Goal: Communication & Community: Answer question/provide support

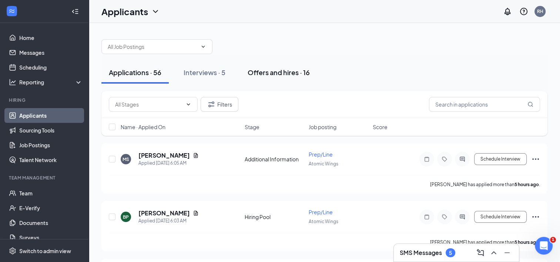
click at [271, 69] on div "Offers and hires · 16" at bounding box center [278, 72] width 62 height 9
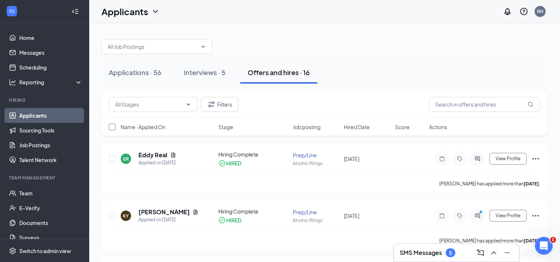
click at [115, 126] on input "checkbox" at bounding box center [112, 127] width 7 height 7
checkbox input "true"
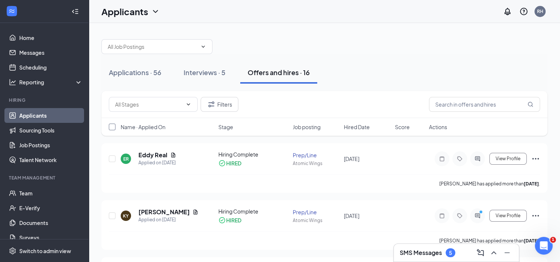
checkbox input "true"
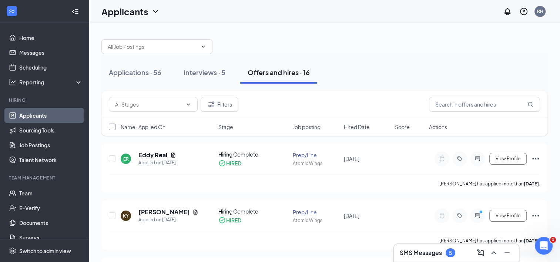
checkbox input "true"
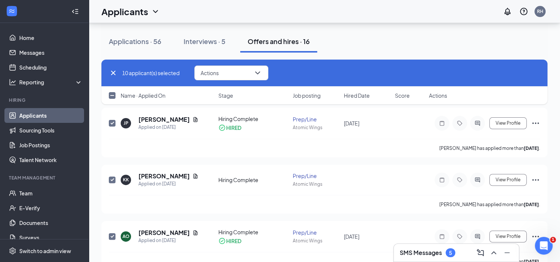
checkbox input "false"
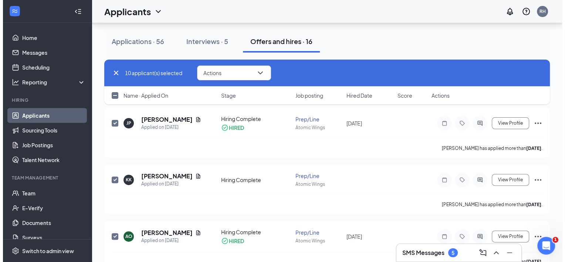
scroll to position [248, 0]
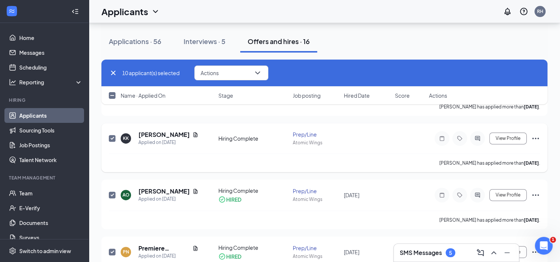
click at [112, 136] on input "checkbox" at bounding box center [112, 138] width 7 height 7
checkbox input "false"
click at [477, 138] on icon "ActiveChat" at bounding box center [477, 138] width 9 height 6
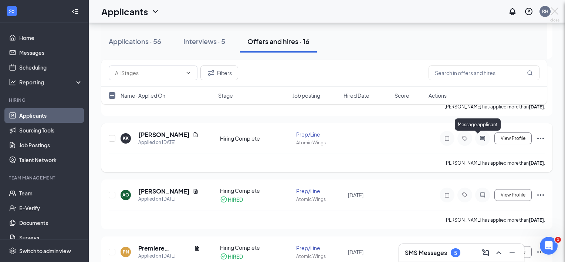
checkbox input "false"
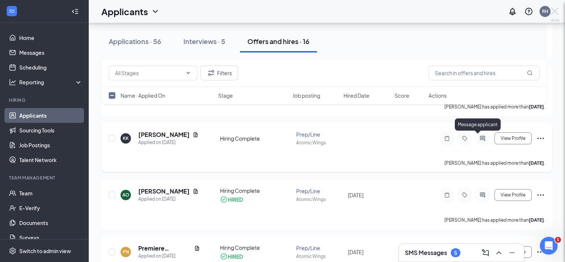
checkbox input "false"
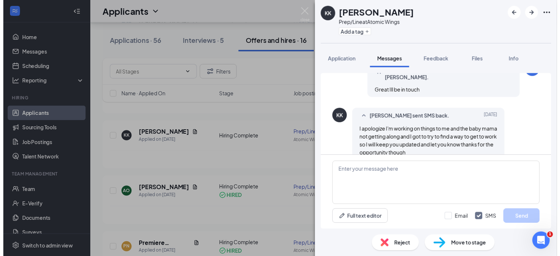
scroll to position [476, 0]
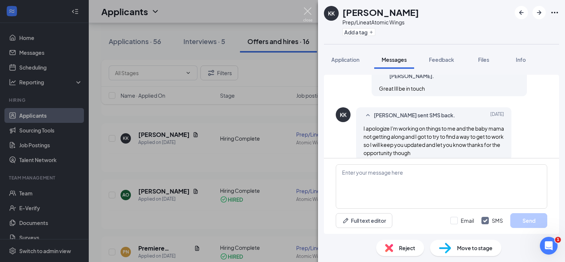
click at [311, 11] on img at bounding box center [307, 14] width 9 height 14
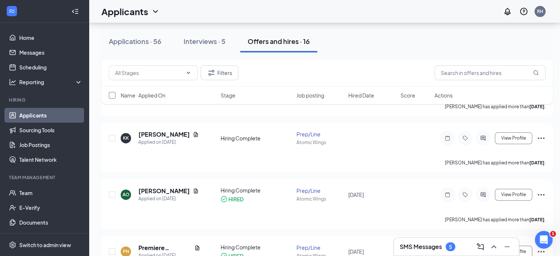
click at [111, 95] on input "checkbox" at bounding box center [112, 95] width 7 height 7
checkbox input "true"
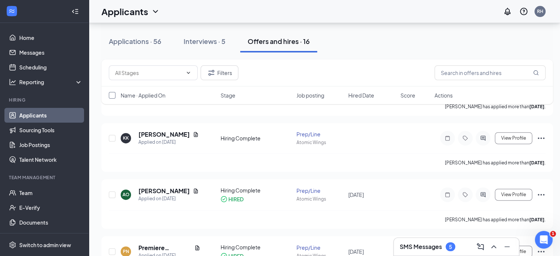
checkbox input "true"
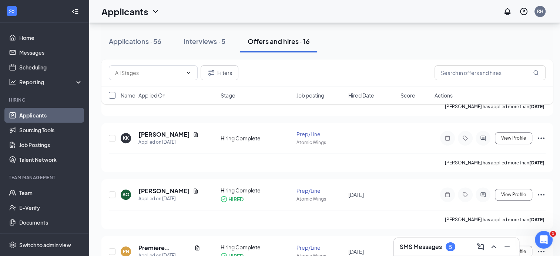
checkbox input "true"
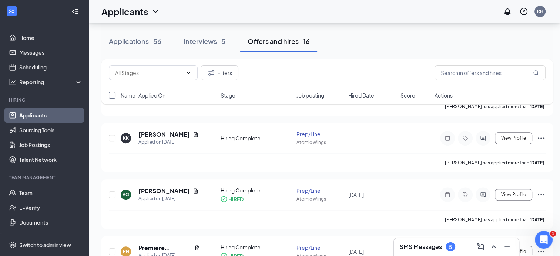
checkbox input "true"
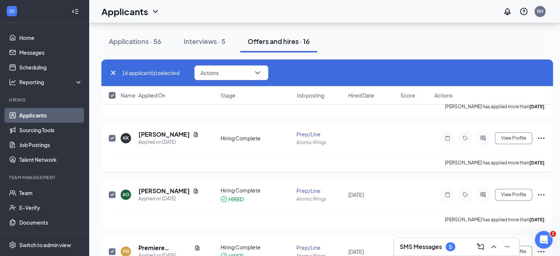
click at [114, 136] on input "checkbox" at bounding box center [112, 138] width 7 height 7
checkbox input "false"
click at [230, 71] on button "Actions" at bounding box center [231, 72] width 74 height 15
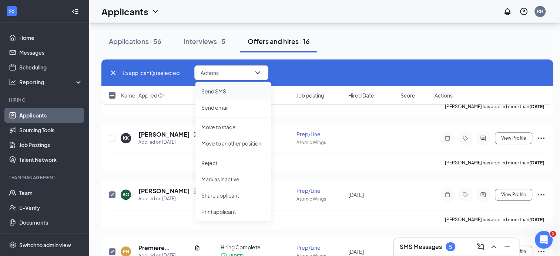
click at [225, 94] on p "Send SMS" at bounding box center [233, 91] width 64 height 7
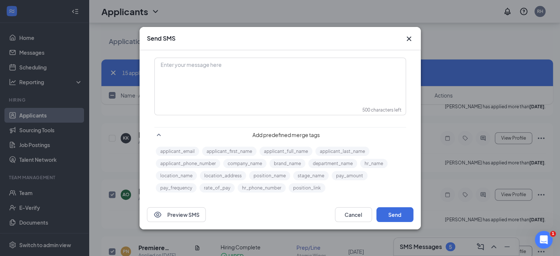
click at [173, 71] on div "Enter your message here" at bounding box center [280, 76] width 250 height 37
click at [311, 62] on div "Good morning all, we are all set to go for Orientation on Friday" at bounding box center [280, 65] width 238 height 8
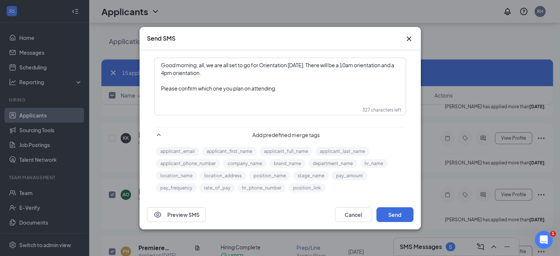
click at [206, 66] on span "Good morning, all, we are all set to go for Orientation on Friday. There will b…" at bounding box center [278, 69] width 234 height 14
click at [222, 72] on div "Good morning, all we are all set to go for Orientation on Friday. There will be…" at bounding box center [280, 69] width 238 height 16
click at [279, 92] on div "Please confirm which one you plan on attending." at bounding box center [280, 89] width 238 height 8
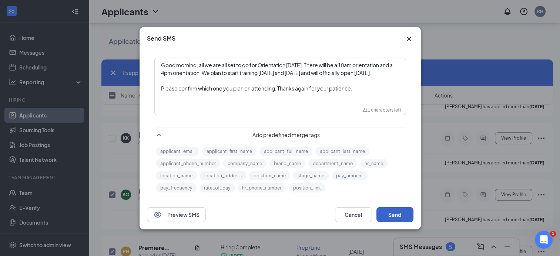
click at [402, 214] on button "Send" at bounding box center [394, 214] width 37 height 15
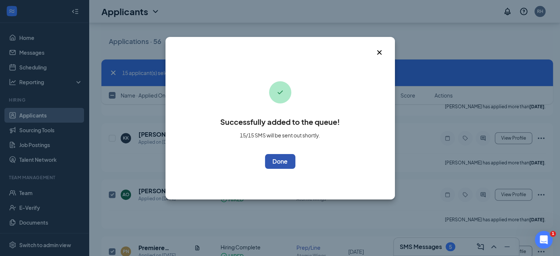
click at [290, 163] on button "OK" at bounding box center [280, 161] width 30 height 15
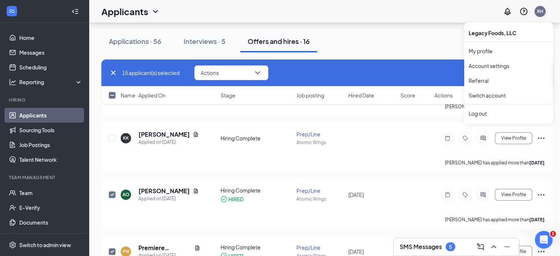
click at [543, 13] on div "RH" at bounding box center [540, 11] width 6 height 6
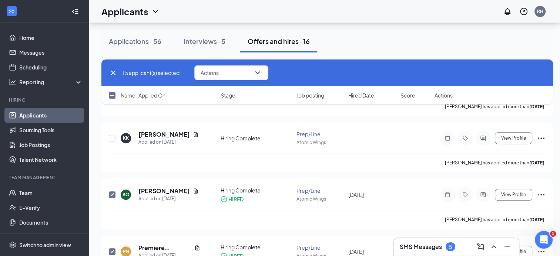
click at [547, 16] on div "RH" at bounding box center [523, 11] width 47 height 15
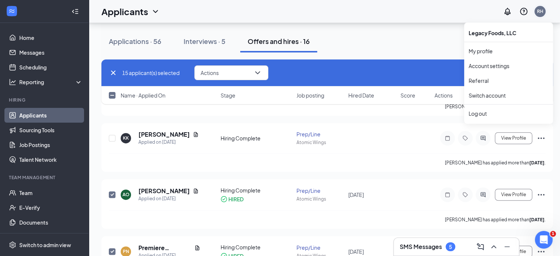
click at [543, 11] on div "RH" at bounding box center [540, 11] width 6 height 6
click at [476, 110] on div "Log out" at bounding box center [508, 113] width 80 height 7
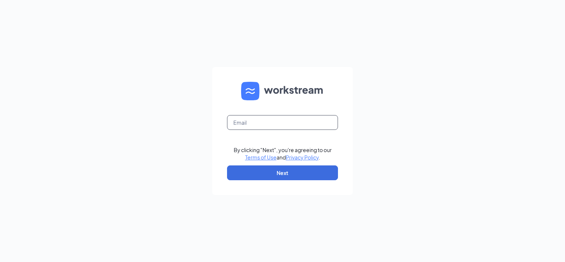
click at [265, 118] on input "text" at bounding box center [282, 122] width 111 height 15
type input "ron.harris@firehousesubs.com"
click at [277, 170] on button "Next" at bounding box center [282, 172] width 111 height 15
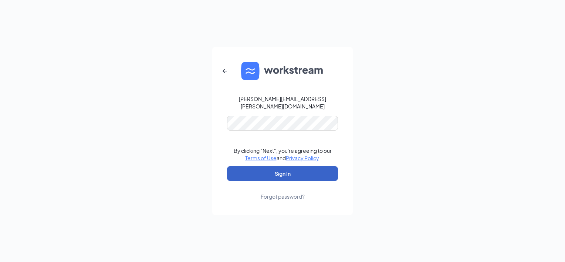
click at [281, 172] on button "Sign In" at bounding box center [282, 173] width 111 height 15
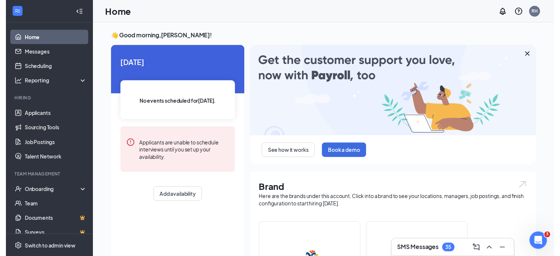
scroll to position [42, 0]
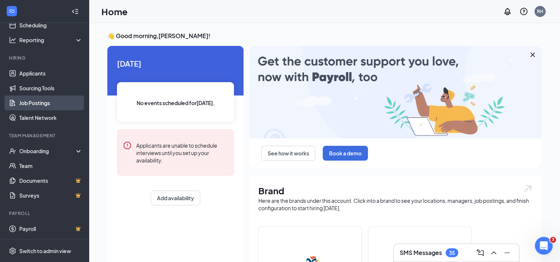
click at [38, 105] on link "Job Postings" at bounding box center [50, 102] width 63 height 15
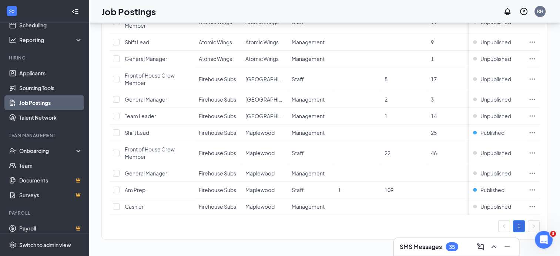
scroll to position [135, 0]
click at [115, 170] on input "checkbox" at bounding box center [116, 173] width 7 height 7
click at [484, 170] on div "Unpublished" at bounding box center [492, 173] width 38 height 7
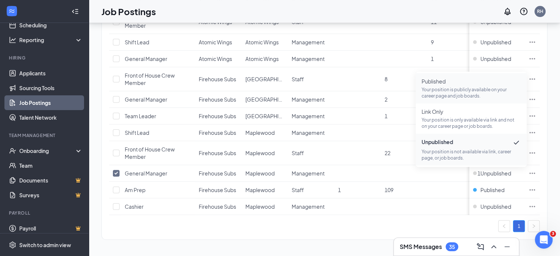
click at [466, 87] on p "Your position is publicly available on your career page and job boards." at bounding box center [470, 93] width 99 height 13
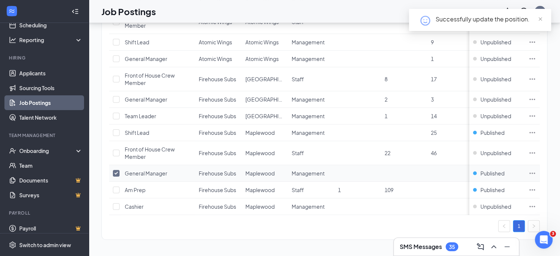
click at [115, 170] on input "checkbox" at bounding box center [116, 173] width 7 height 7
checkbox input "false"
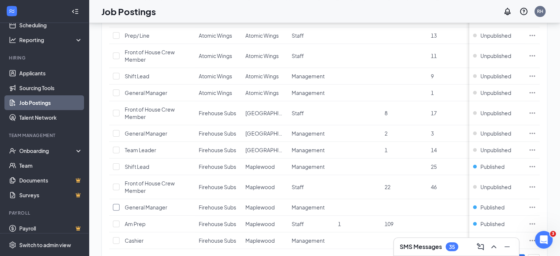
scroll to position [137, 0]
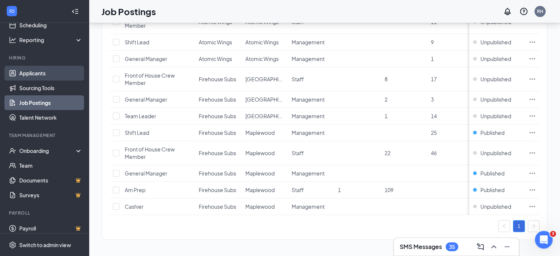
click at [31, 66] on link "Applicants" at bounding box center [50, 73] width 63 height 15
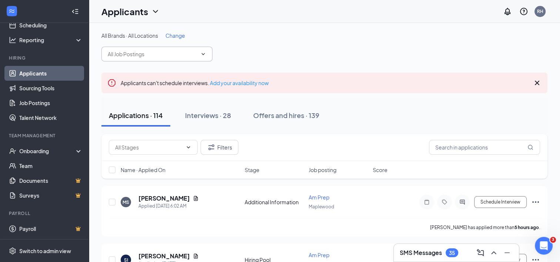
drag, startPoint x: 182, startPoint y: 59, endPoint x: 182, endPoint y: 55, distance: 4.1
click at [182, 55] on span at bounding box center [156, 54] width 111 height 15
click at [199, 53] on span at bounding box center [202, 54] width 7 height 6
click at [203, 53] on icon "ChevronDown" at bounding box center [203, 54] width 6 height 6
click at [163, 147] on input "text" at bounding box center [148, 147] width 67 height 8
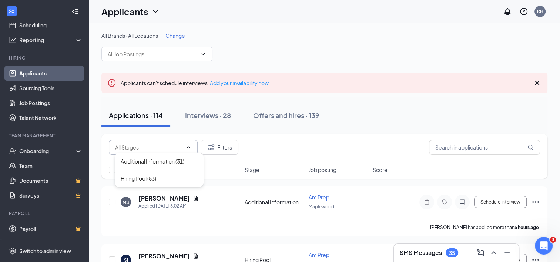
click at [166, 144] on input "text" at bounding box center [148, 147] width 67 height 8
click at [400, 78] on div "Applicants can't schedule interviews. Add your availability now" at bounding box center [324, 82] width 446 height 21
click at [173, 53] on input "text" at bounding box center [153, 54] width 90 height 8
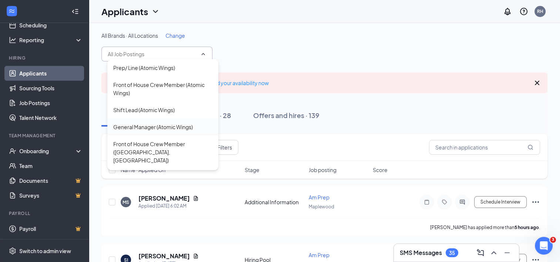
click at [183, 129] on div "General Manager (Atomic Wings)" at bounding box center [153, 127] width 80 height 8
type input "General Manager (Atomic Wings)"
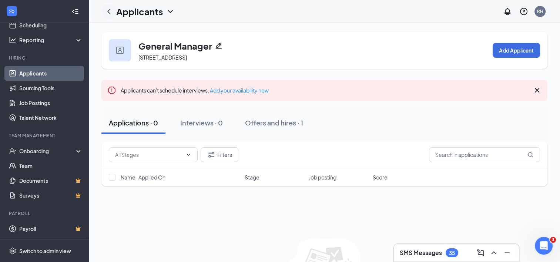
click at [108, 11] on icon "ChevronLeft" at bounding box center [108, 11] width 9 height 9
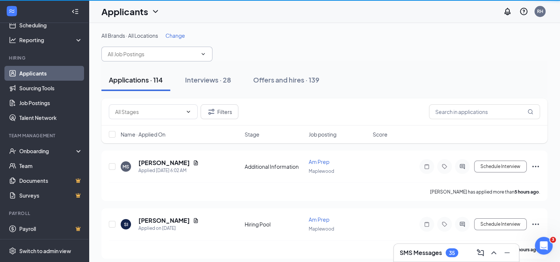
click at [180, 49] on span at bounding box center [156, 54] width 111 height 15
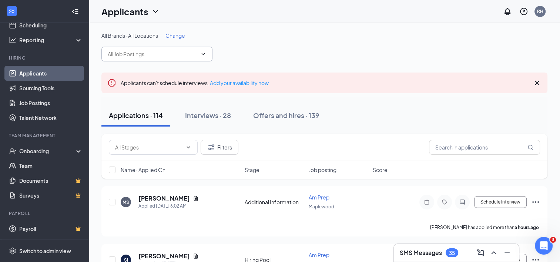
click at [195, 55] on input "text" at bounding box center [153, 54] width 90 height 8
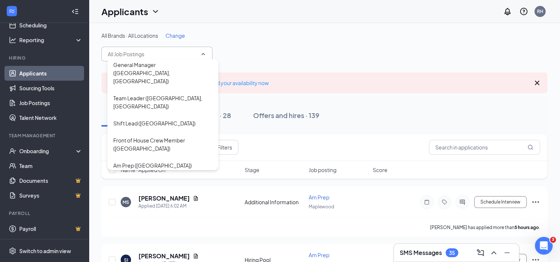
scroll to position [118, 0]
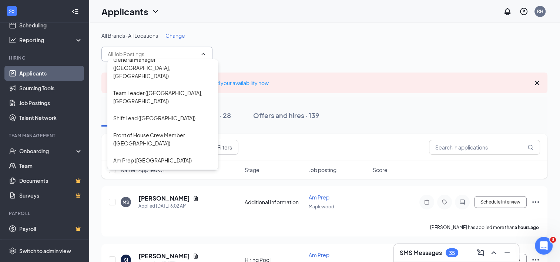
click at [188, 173] on div "General Manager (Maplewood)" at bounding box center [162, 181] width 99 height 16
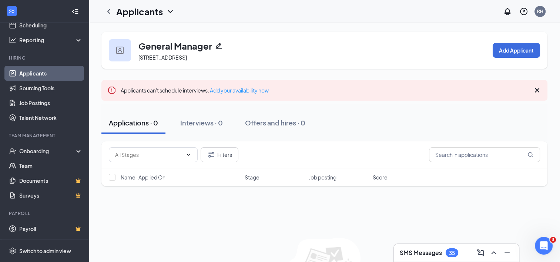
click at [537, 92] on icon "Cross" at bounding box center [536, 90] width 9 height 9
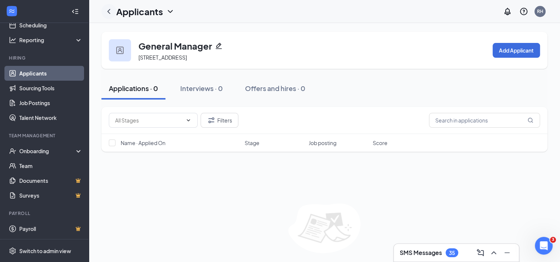
click at [107, 13] on icon "ChevronLeft" at bounding box center [108, 11] width 9 height 9
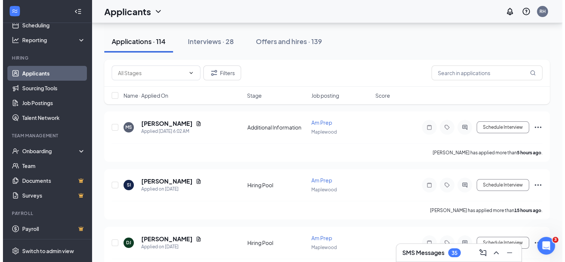
scroll to position [64, 0]
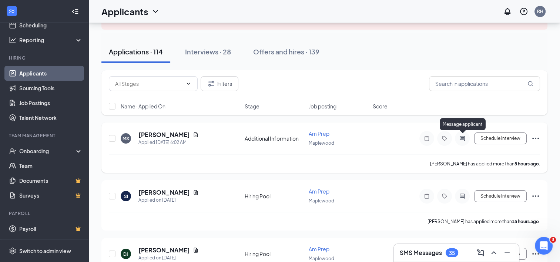
click at [459, 137] on icon "ActiveChat" at bounding box center [462, 138] width 9 height 6
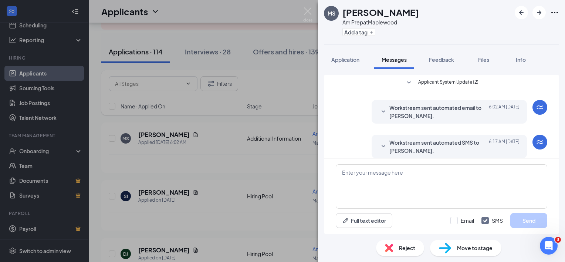
scroll to position [77, 0]
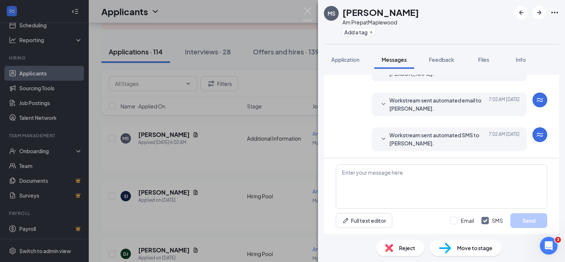
drag, startPoint x: 350, startPoint y: 62, endPoint x: 320, endPoint y: 52, distance: 31.9
click at [350, 62] on span "Application" at bounding box center [345, 59] width 28 height 7
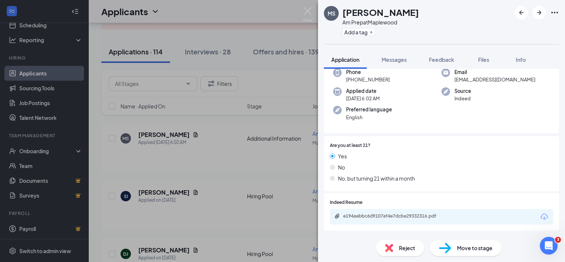
scroll to position [55, 0]
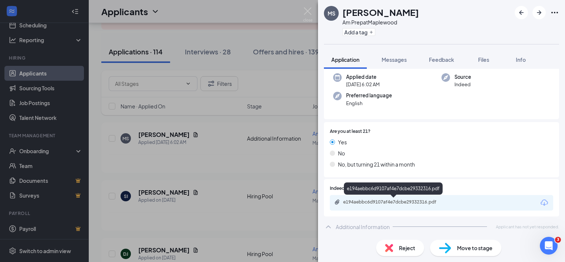
click at [426, 204] on div "e194aebbc6d9107af4e7dcbe29332316.pdf" at bounding box center [395, 202] width 104 height 6
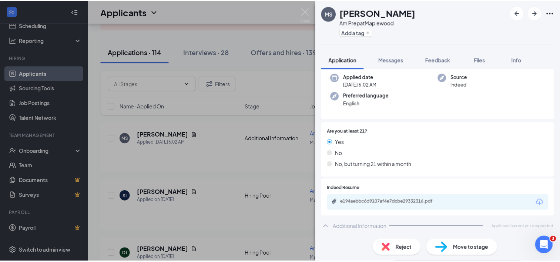
scroll to position [53, 0]
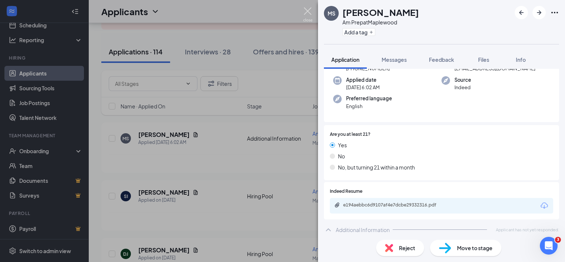
click at [310, 11] on img at bounding box center [307, 14] width 9 height 14
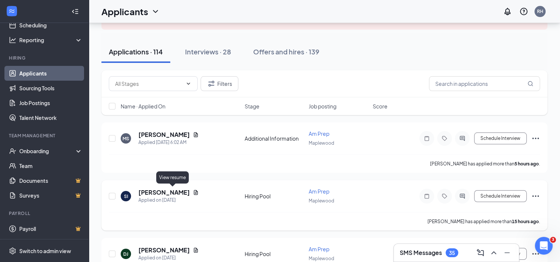
click at [194, 192] on icon "Document" at bounding box center [196, 192] width 4 height 5
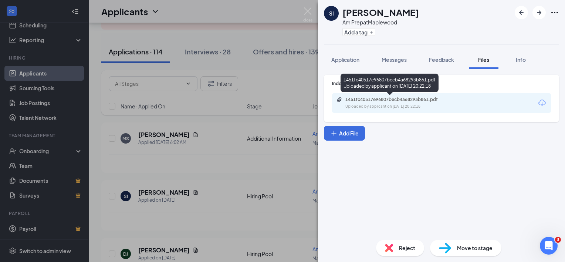
click at [379, 104] on div "Uploaded by applicant on Sep 15, 2025 at 20:22:18" at bounding box center [400, 107] width 111 height 6
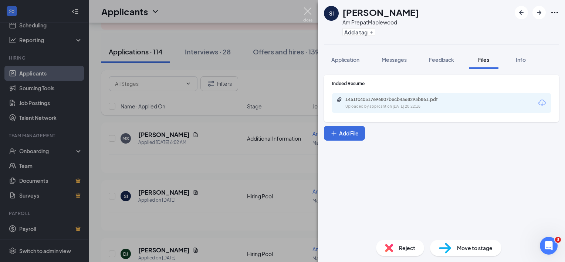
click at [306, 11] on img at bounding box center [307, 14] width 9 height 14
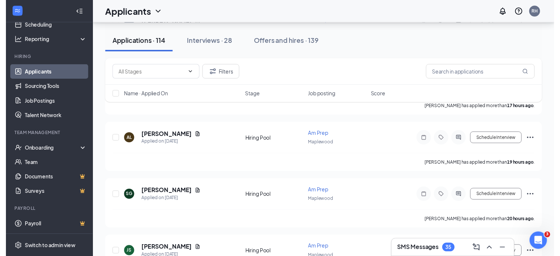
scroll to position [238, 0]
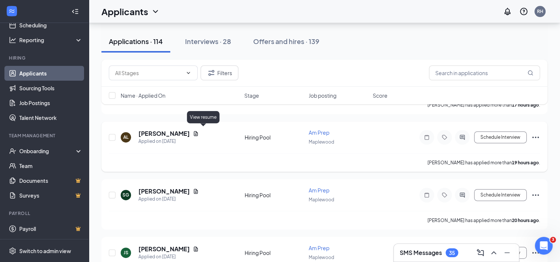
click at [199, 131] on icon "Document" at bounding box center [196, 134] width 6 height 6
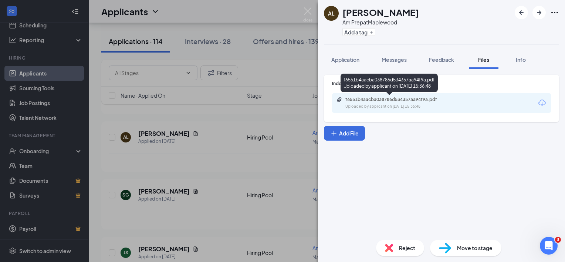
click at [421, 101] on div "f6551b4aacba038786d534357aa94f9a.pdf" at bounding box center [397, 100] width 104 height 6
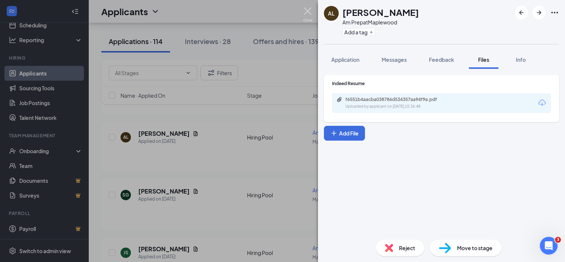
click at [309, 11] on img at bounding box center [307, 14] width 9 height 14
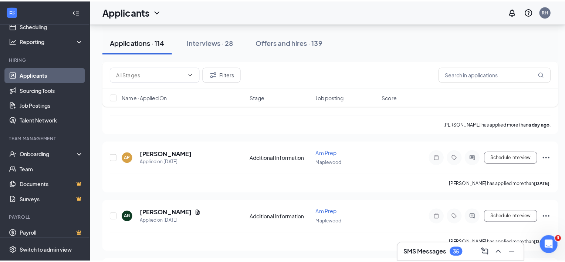
scroll to position [405, 0]
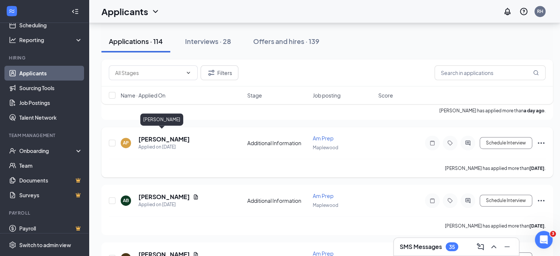
click at [145, 135] on h5 "Andy Perez" at bounding box center [163, 139] width 51 height 8
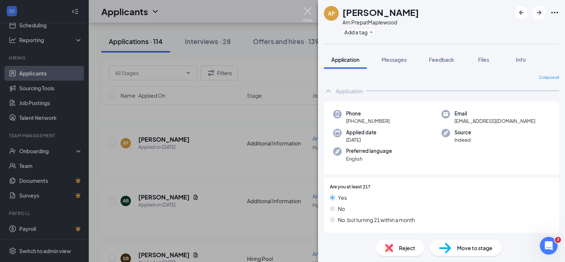
click at [308, 10] on img at bounding box center [307, 14] width 9 height 14
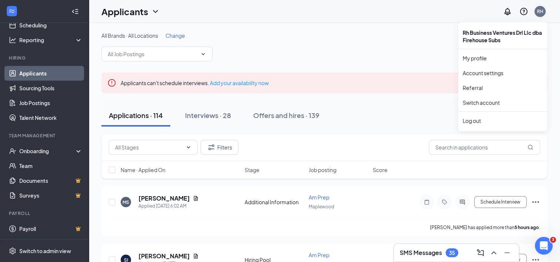
click at [538, 12] on div "RH" at bounding box center [539, 11] width 11 height 11
click at [474, 121] on div "Log out" at bounding box center [502, 120] width 80 height 7
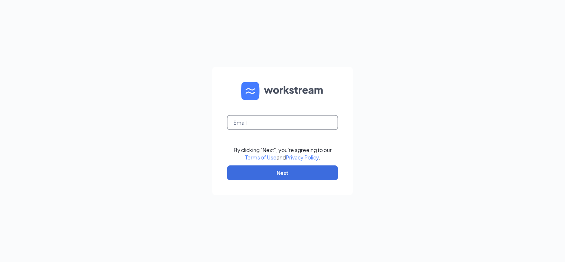
click at [280, 119] on input "text" at bounding box center [282, 122] width 111 height 15
type input "[PERSON_NAME][EMAIL_ADDRESS][DOMAIN_NAME]"
click at [286, 173] on button "Next" at bounding box center [282, 172] width 111 height 15
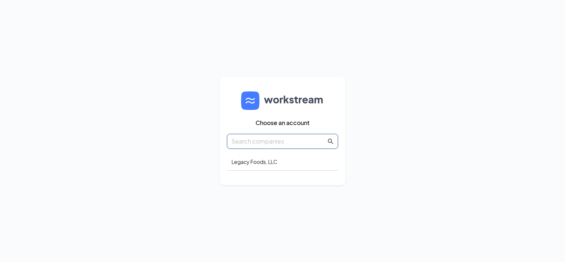
click at [280, 139] on input "text" at bounding box center [279, 140] width 95 height 9
click at [262, 157] on div "Legacy Foods, LLC" at bounding box center [282, 161] width 111 height 17
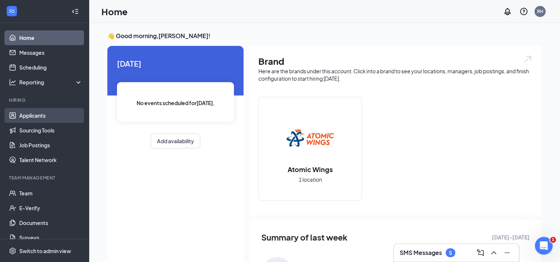
click at [31, 112] on link "Applicants" at bounding box center [50, 115] width 63 height 15
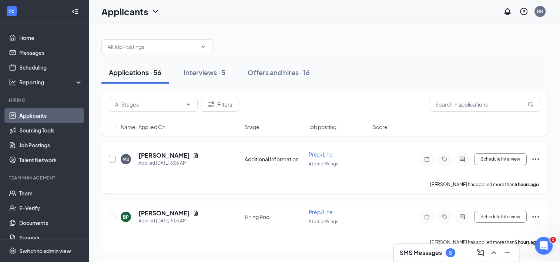
click at [112, 158] on input "checkbox" at bounding box center [112, 159] width 7 height 7
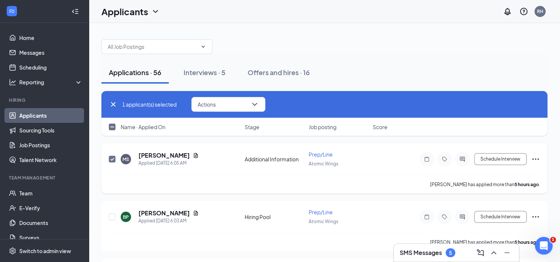
click at [112, 158] on input "checkbox" at bounding box center [112, 159] width 7 height 7
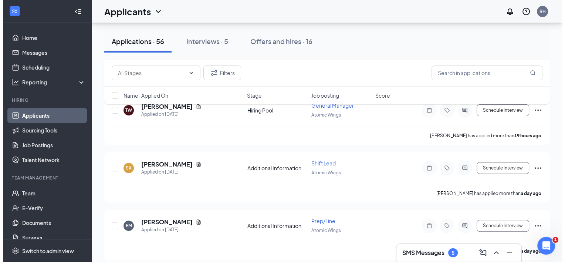
scroll to position [243, 0]
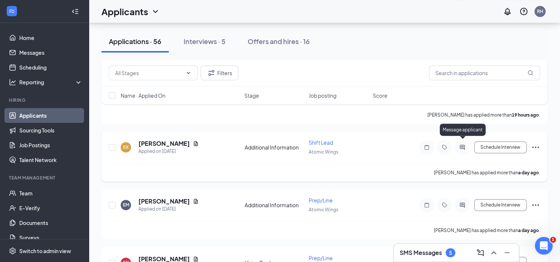
click at [462, 144] on icon "ActiveChat" at bounding box center [462, 147] width 9 height 6
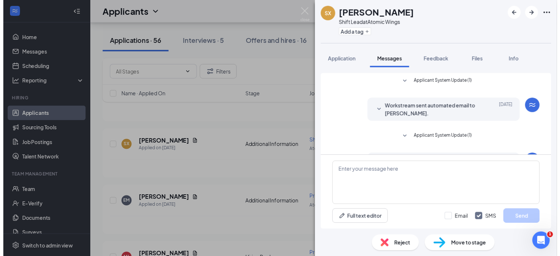
scroll to position [98, 0]
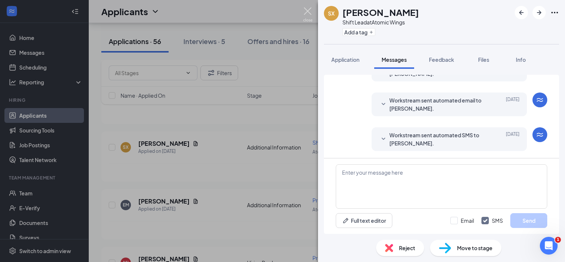
click at [305, 14] on img at bounding box center [307, 14] width 9 height 14
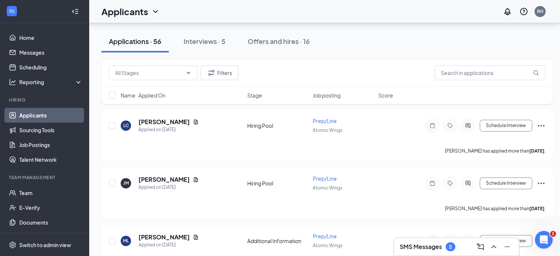
scroll to position [441, 0]
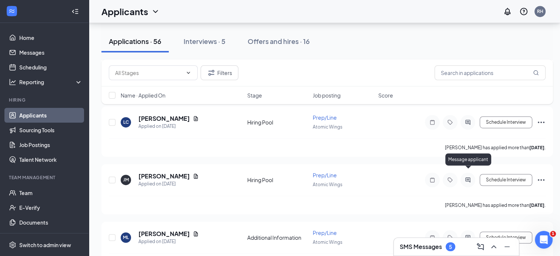
click at [467, 167] on div "Message applicant" at bounding box center [468, 160] width 46 height 15
click at [468, 178] on icon "ActiveChat" at bounding box center [467, 180] width 5 height 5
click at [469, 177] on icon "ActiveChat" at bounding box center [467, 180] width 9 height 6
click at [469, 173] on div at bounding box center [467, 180] width 15 height 15
click at [468, 112] on div at bounding box center [280, 128] width 560 height 256
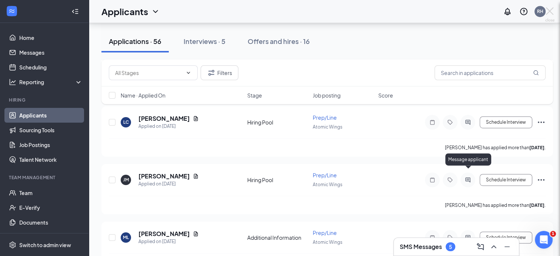
scroll to position [500, 0]
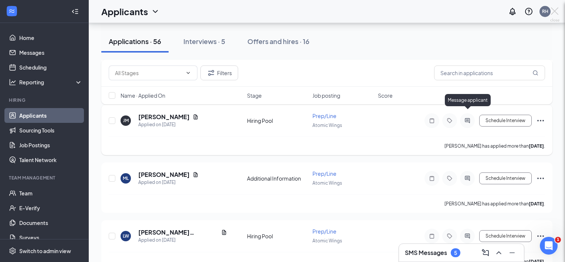
click at [388, 184] on div "ML Morgan Leech Applied on Sep 12 Additional Information Prep/Line Atomic Wings…" at bounding box center [326, 187] width 451 height 50
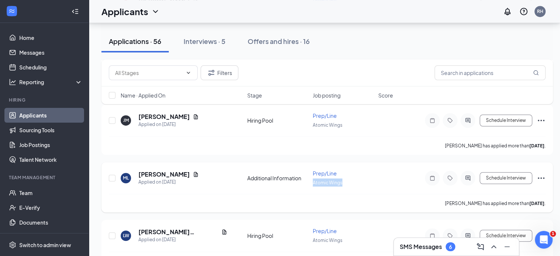
click at [467, 175] on icon "ActiveChat" at bounding box center [467, 178] width 9 height 6
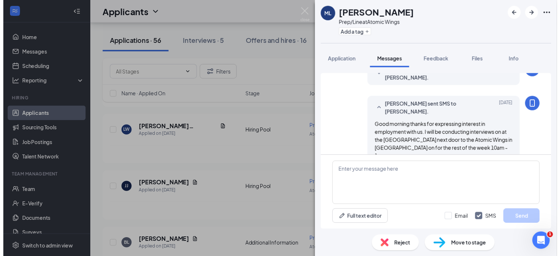
scroll to position [211, 0]
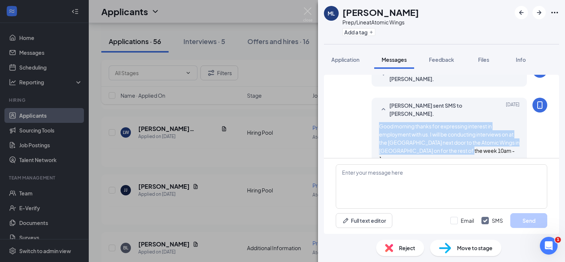
drag, startPoint x: 374, startPoint y: 117, endPoint x: 497, endPoint y: 155, distance: 128.5
click at [498, 155] on div "Applicant System Update (2) Workstream sent automated email to Morgan Leech. Se…" at bounding box center [442, 19] width 212 height 310
copy span "Good morning thanks for expressing interest in employment with us. I will be co…"
click at [309, 10] on img at bounding box center [307, 14] width 9 height 14
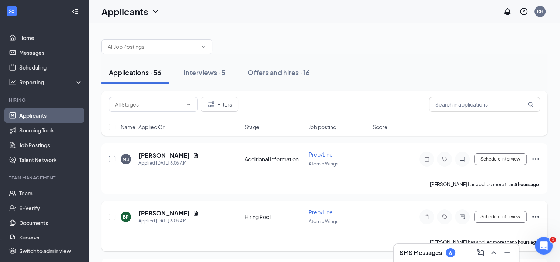
drag, startPoint x: 112, startPoint y: 157, endPoint x: 112, endPoint y: 209, distance: 51.8
click at [112, 157] on input "checkbox" at bounding box center [112, 159] width 7 height 7
checkbox input "true"
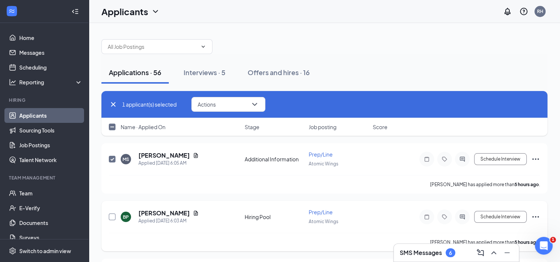
click at [112, 215] on input "checkbox" at bounding box center [112, 216] width 7 height 7
checkbox input "true"
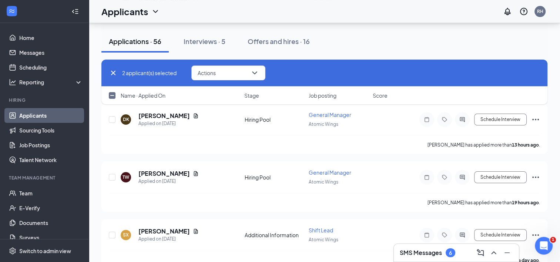
scroll to position [140, 0]
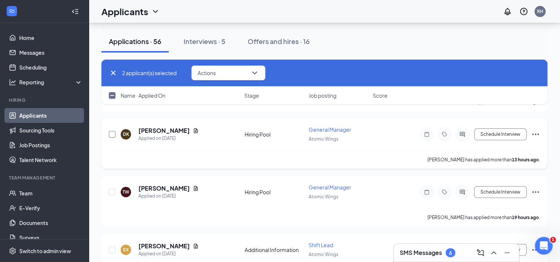
click at [111, 132] on input "checkbox" at bounding box center [112, 134] width 7 height 7
checkbox input "true"
click at [112, 189] on input "checkbox" at bounding box center [112, 192] width 7 height 7
checkbox input "true"
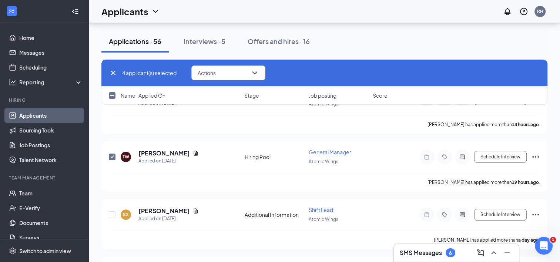
scroll to position [178, 0]
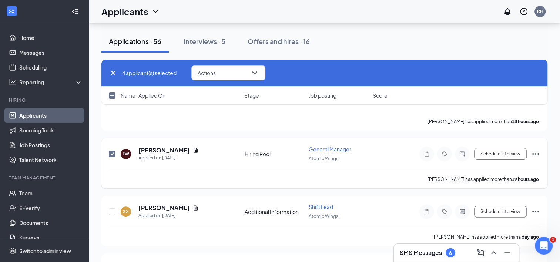
click at [328, 146] on span "General Manager" at bounding box center [329, 149] width 43 height 7
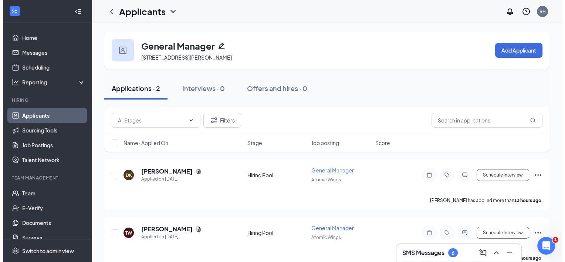
scroll to position [12, 0]
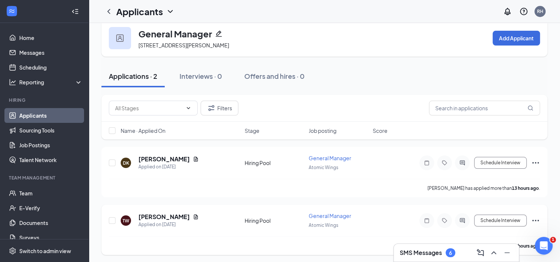
click at [333, 213] on span "General Manager" at bounding box center [329, 215] width 43 height 7
click at [321, 217] on span "General Manager" at bounding box center [329, 215] width 43 height 7
click at [463, 218] on icon "ActiveChat" at bounding box center [462, 220] width 9 height 6
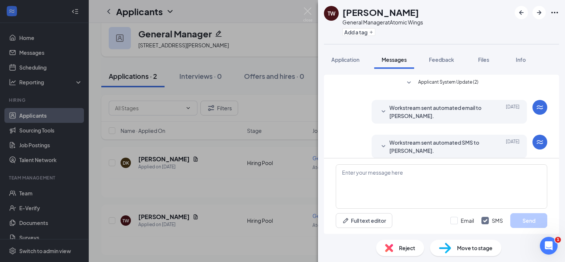
scroll to position [168, 0]
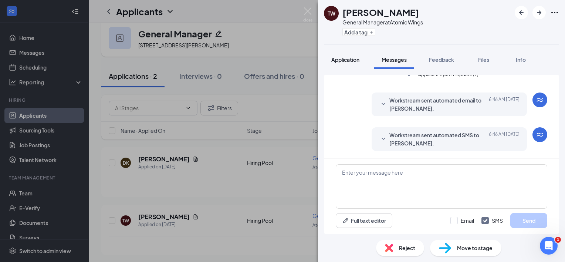
click at [342, 60] on span "Application" at bounding box center [345, 59] width 28 height 7
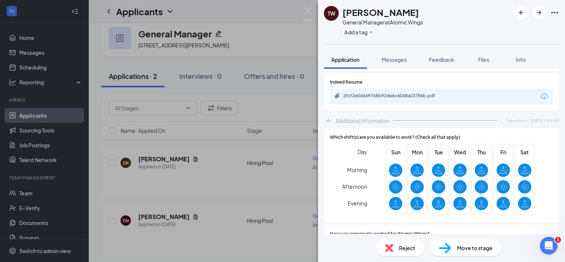
scroll to position [145, 0]
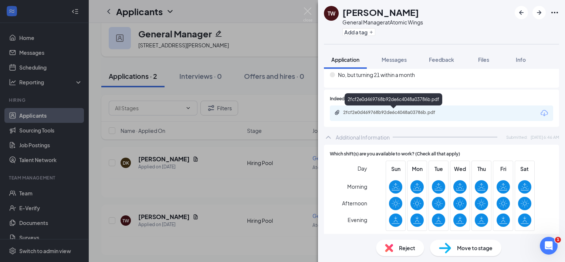
click at [389, 114] on div "2fcf2e0d469768b92de6c4048a03786b.pdf" at bounding box center [395, 112] width 104 height 6
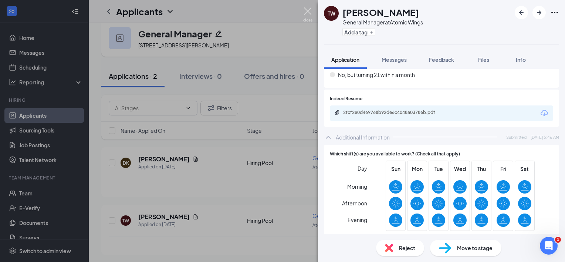
click at [307, 9] on img at bounding box center [307, 14] width 9 height 14
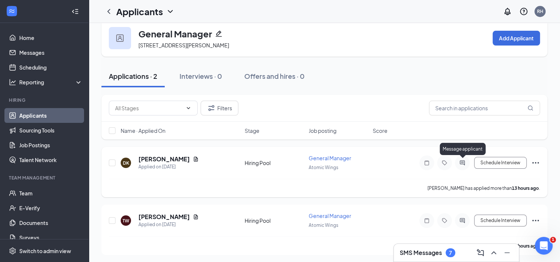
click at [461, 161] on icon "ActiveChat" at bounding box center [462, 163] width 9 height 6
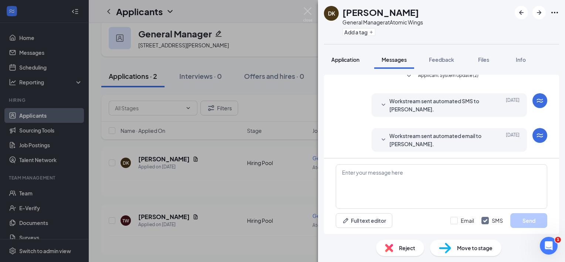
scroll to position [98, 0]
click at [348, 63] on button "Application" at bounding box center [345, 59] width 43 height 18
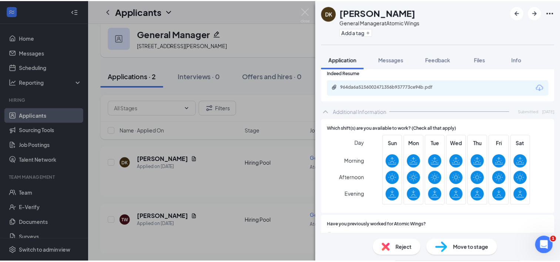
scroll to position [148, 0]
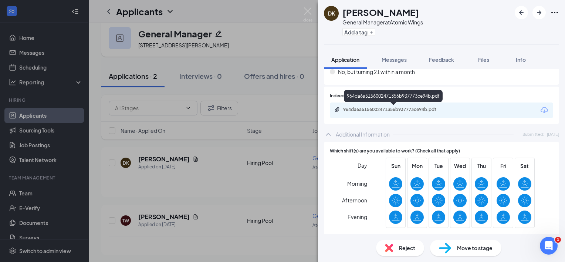
click at [411, 105] on div "964da6a5156002471356b937773ce94b.pdf" at bounding box center [393, 97] width 99 height 15
click at [412, 109] on div "964da6a5156002471356b937773ce94b.pdf" at bounding box center [395, 110] width 104 height 6
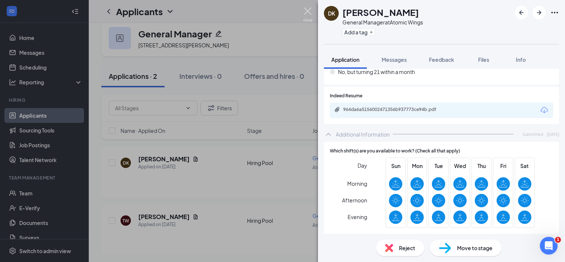
click at [311, 11] on img at bounding box center [307, 14] width 9 height 14
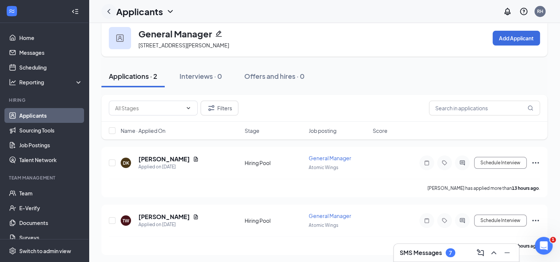
click at [111, 10] on icon "ChevronLeft" at bounding box center [108, 11] width 9 height 9
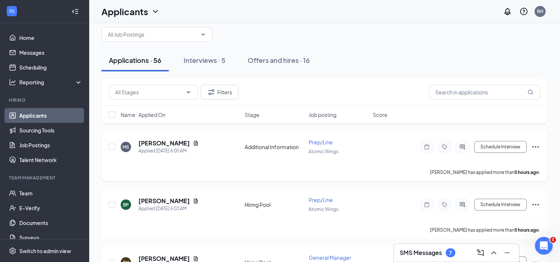
click at [108, 146] on div "MS Mariana Saybe Applied Today 6:05 AM Additional Information Prep/Line Atomic …" at bounding box center [324, 156] width 446 height 50
click at [112, 147] on input "checkbox" at bounding box center [112, 147] width 7 height 7
checkbox input "true"
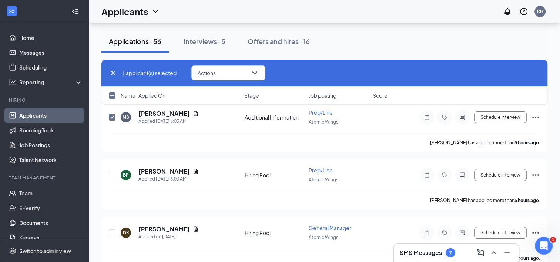
scroll to position [57, 0]
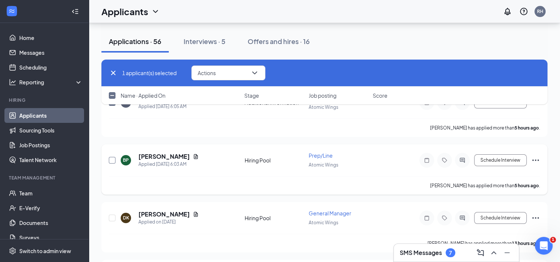
click at [113, 160] on input "checkbox" at bounding box center [112, 160] width 7 height 7
checkbox input "true"
click at [112, 215] on input "checkbox" at bounding box center [112, 218] width 7 height 7
checkbox input "true"
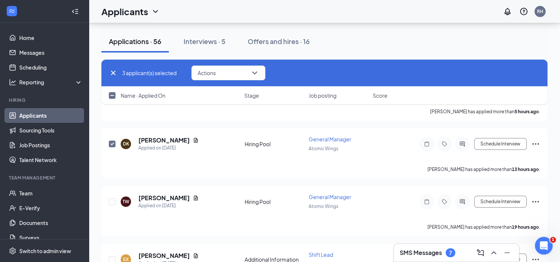
scroll to position [145, 0]
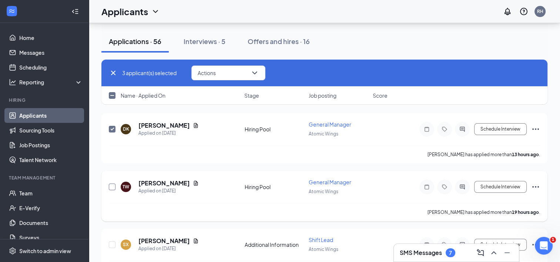
click at [112, 183] on input "checkbox" at bounding box center [112, 186] width 7 height 7
checkbox input "true"
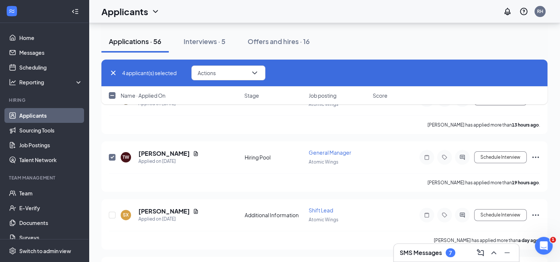
scroll to position [190, 0]
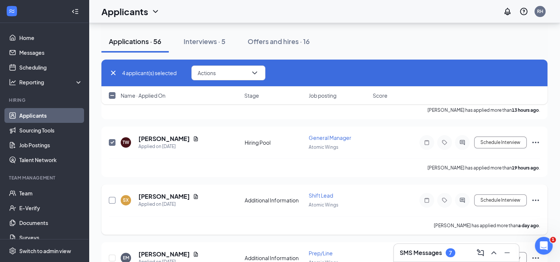
click at [113, 197] on input "checkbox" at bounding box center [112, 200] width 7 height 7
checkbox input "true"
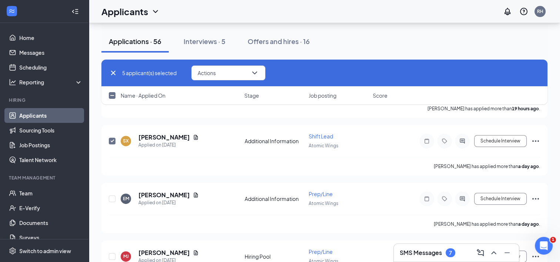
scroll to position [264, 0]
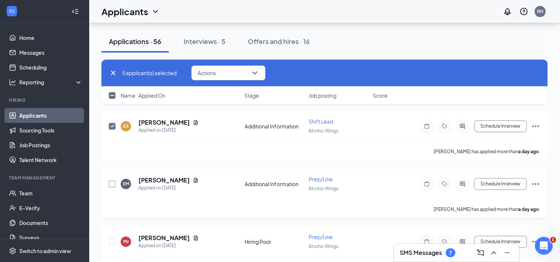
click at [110, 180] on input "checkbox" at bounding box center [112, 183] width 7 height 7
checkbox input "true"
click at [112, 238] on input "checkbox" at bounding box center [112, 241] width 7 height 7
checkbox input "true"
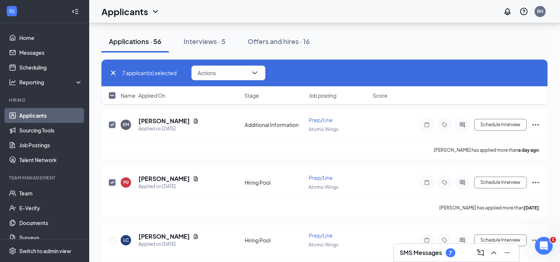
scroll to position [338, 0]
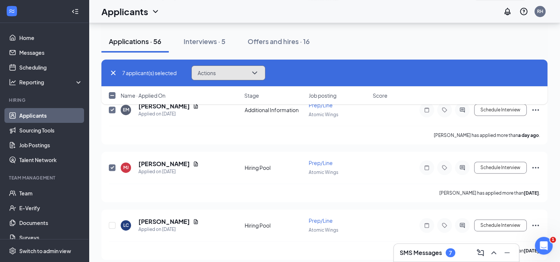
click at [232, 72] on button "Actions" at bounding box center [228, 72] width 74 height 15
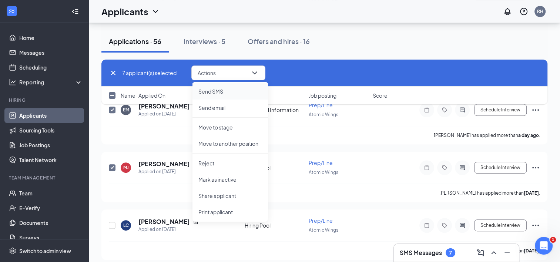
click at [227, 93] on p "Send SMS" at bounding box center [230, 91] width 64 height 7
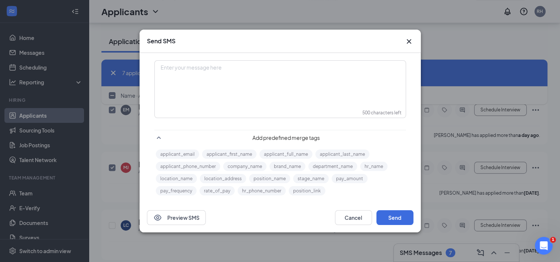
click at [194, 81] on div "Enter your message here" at bounding box center [280, 79] width 250 height 37
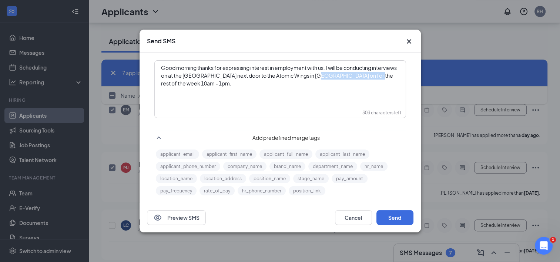
drag, startPoint x: 362, startPoint y: 77, endPoint x: 308, endPoint y: 72, distance: 54.5
click at [308, 72] on span "Good morning thanks for expressing interest in employment with us. I will be co…" at bounding box center [279, 75] width 236 height 22
click at [389, 213] on button "Send" at bounding box center [394, 217] width 37 height 15
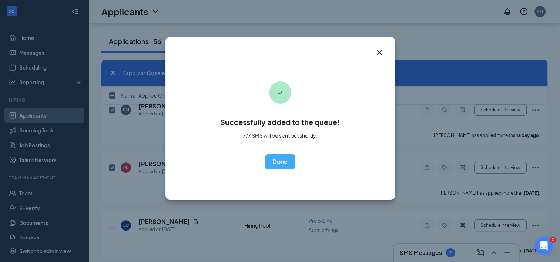
drag, startPoint x: 291, startPoint y: 167, endPoint x: 268, endPoint y: 172, distance: 23.7
click at [290, 168] on button "OK" at bounding box center [280, 161] width 30 height 15
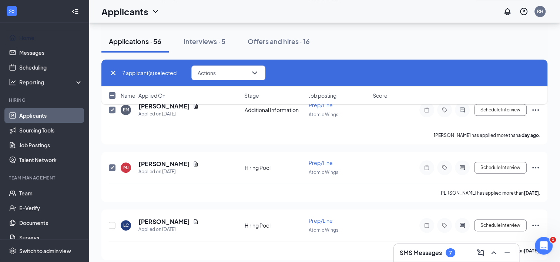
drag, startPoint x: 33, startPoint y: 40, endPoint x: 23, endPoint y: 17, distance: 25.5
click at [33, 40] on link "Home" at bounding box center [50, 37] width 63 height 15
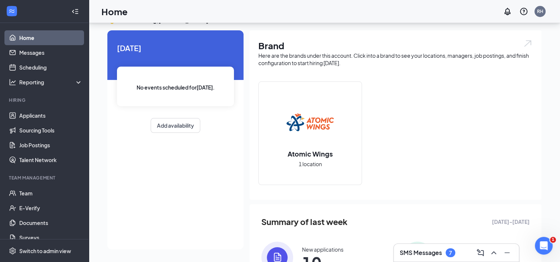
scroll to position [99, 0]
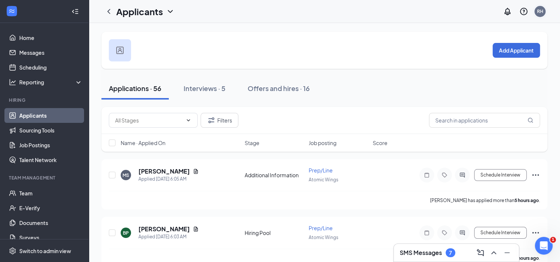
click at [538, 12] on div "RH" at bounding box center [540, 11] width 6 height 6
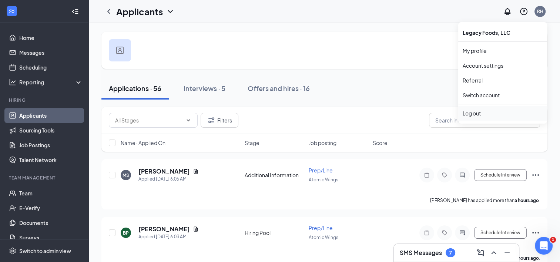
click at [473, 112] on div "Log out" at bounding box center [502, 112] width 80 height 7
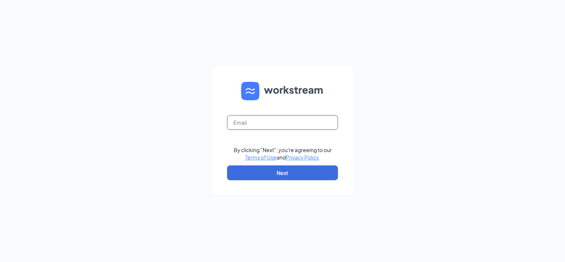
click at [252, 121] on input "text" at bounding box center [282, 122] width 111 height 15
type input "[PERSON_NAME][EMAIL_ADDRESS][PERSON_NAME][DOMAIN_NAME]"
click at [306, 171] on button "Next" at bounding box center [282, 172] width 111 height 15
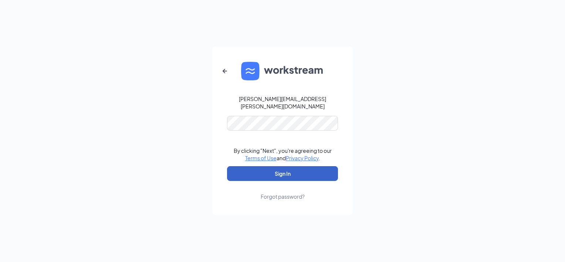
click at [296, 176] on button "Sign In" at bounding box center [282, 173] width 111 height 15
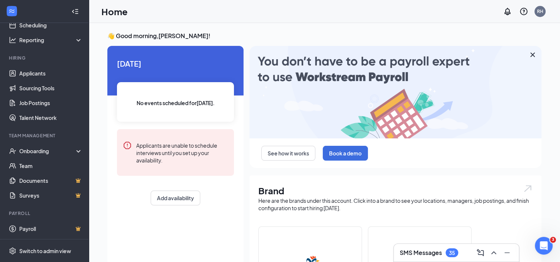
click at [534, 56] on icon "Cross" at bounding box center [532, 54] width 9 height 9
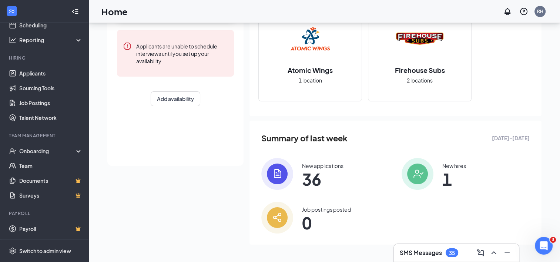
scroll to position [4, 0]
